Goal: Task Accomplishment & Management: Use online tool/utility

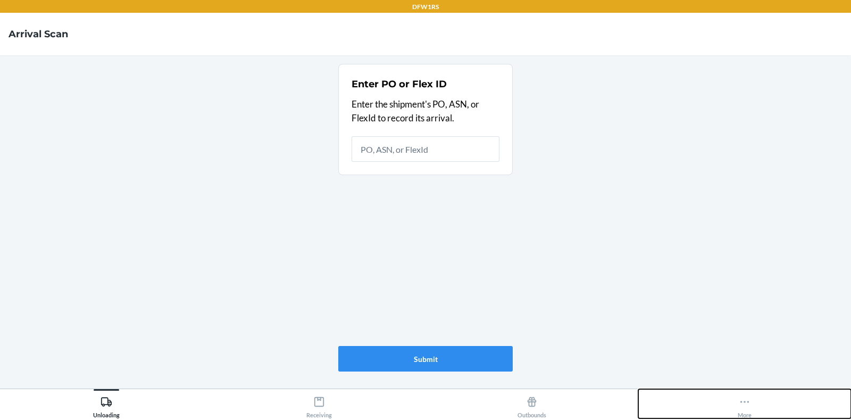
click at [736, 400] on button "More" at bounding box center [744, 403] width 213 height 29
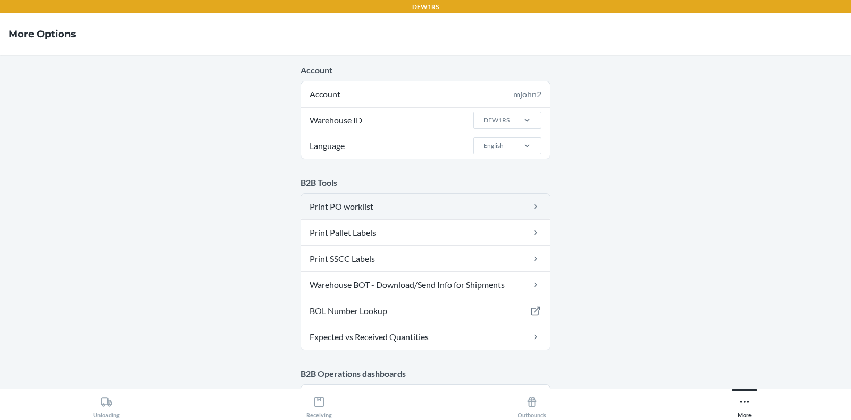
click at [372, 206] on link "Print PO worklist" at bounding box center [425, 207] width 249 height 26
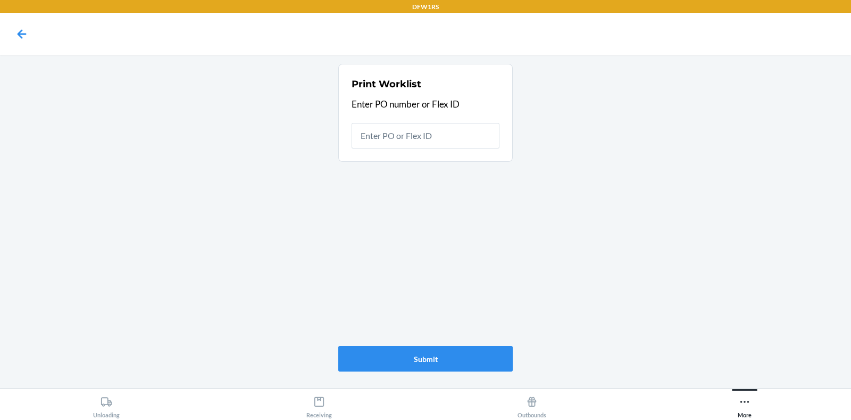
type input "9916049"
